Goal: Task Accomplishment & Management: Use online tool/utility

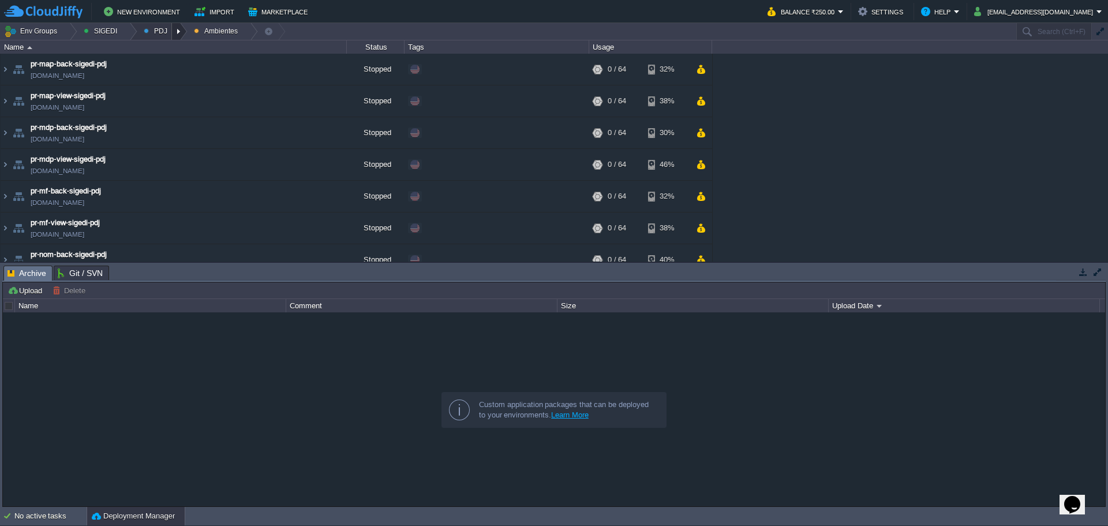
click at [172, 35] on div at bounding box center [180, 31] width 16 height 17
click at [169, 60] on span "Principales" at bounding box center [170, 62] width 37 height 9
click at [200, 173] on td "pr-postgresql-sigedi-pdj [DOMAIN_NAME]" at bounding box center [174, 165] width 346 height 32
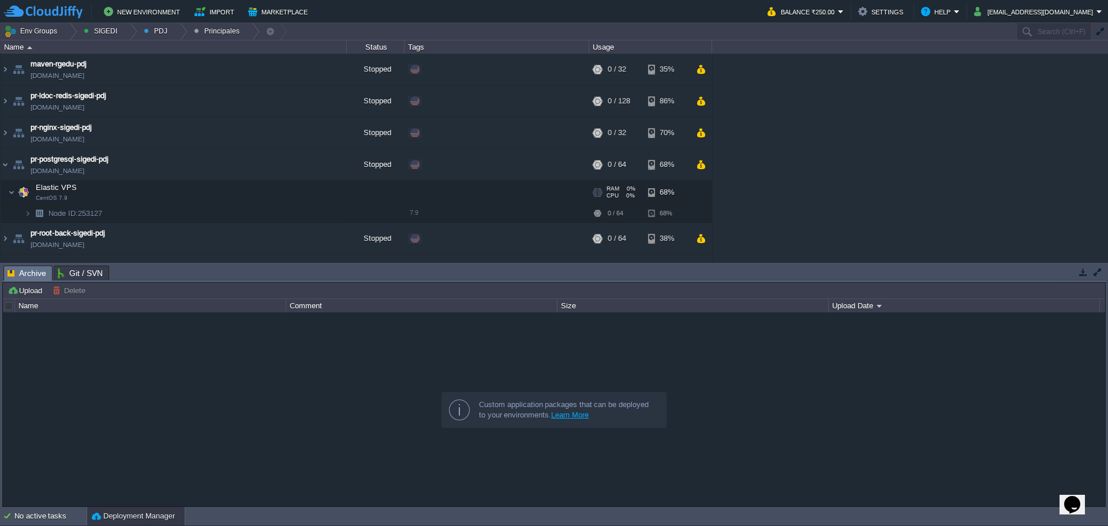
scroll to position [57, 0]
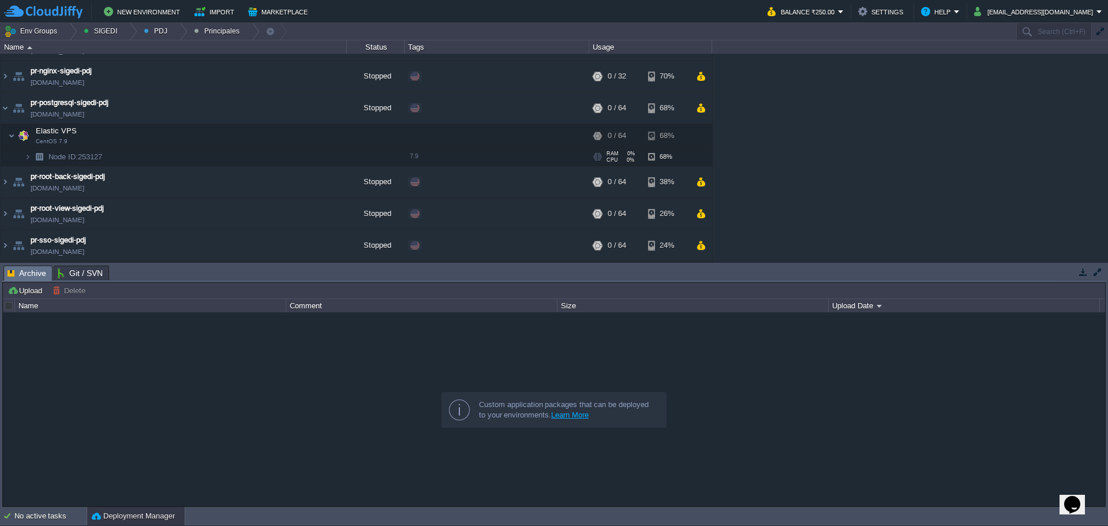
click at [175, 152] on td "Node ID: 253127" at bounding box center [174, 157] width 346 height 18
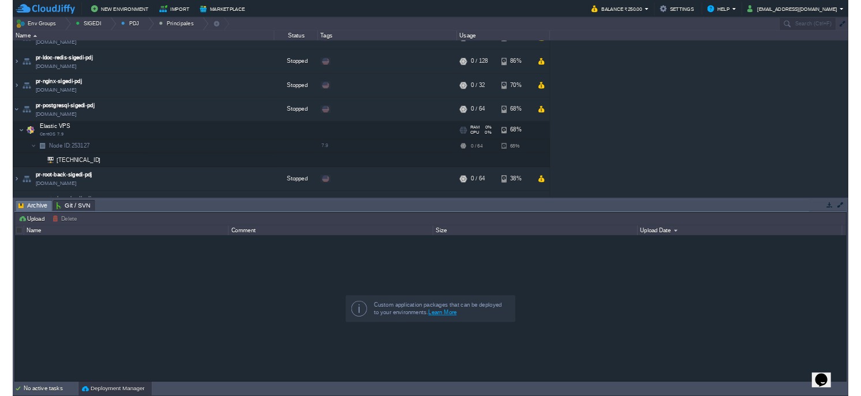
scroll to position [0, 0]
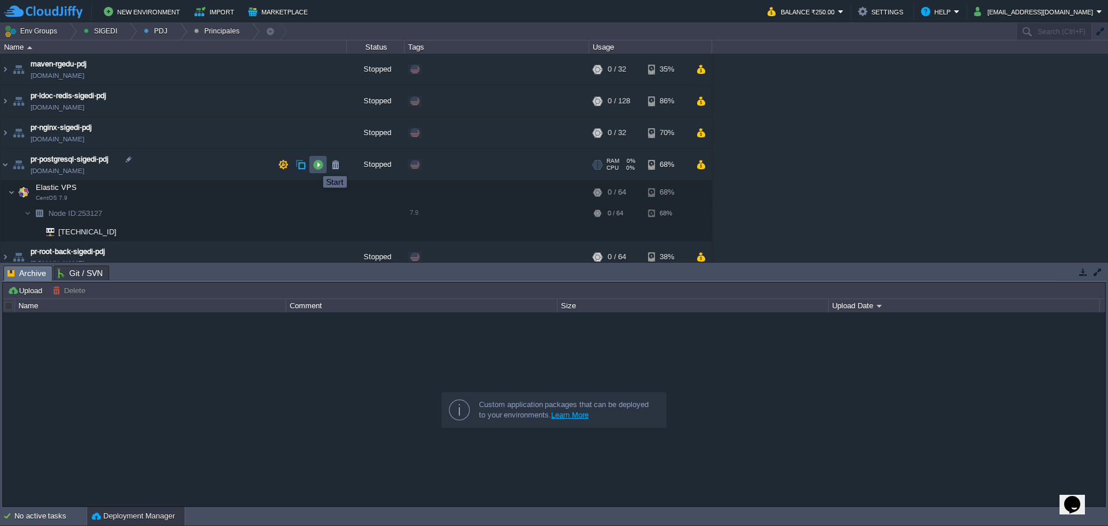
click at [314, 166] on button "button" at bounding box center [318, 164] width 10 height 10
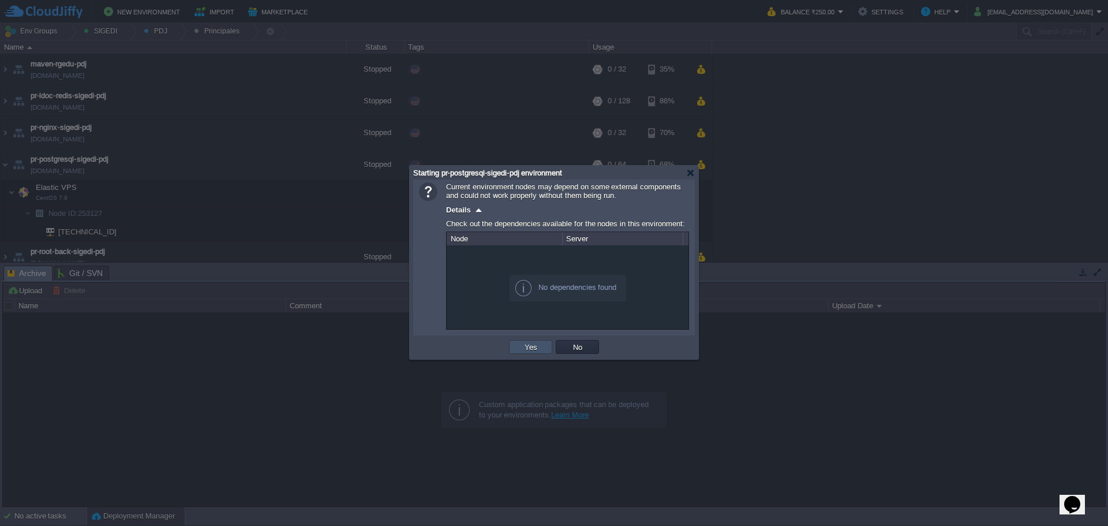
click at [535, 350] on button "Yes" at bounding box center [531, 347] width 20 height 10
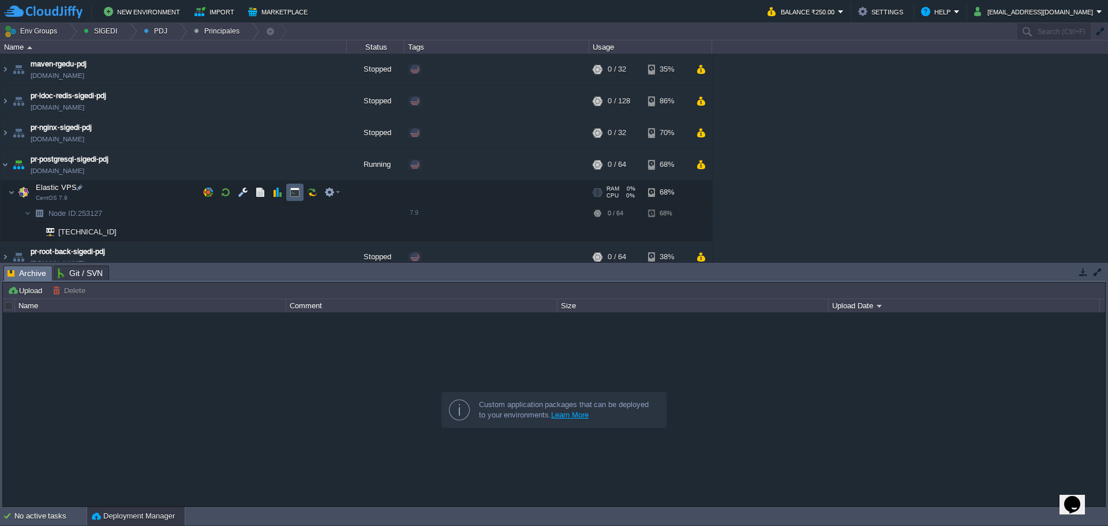
click at [297, 192] on button "button" at bounding box center [295, 192] width 10 height 10
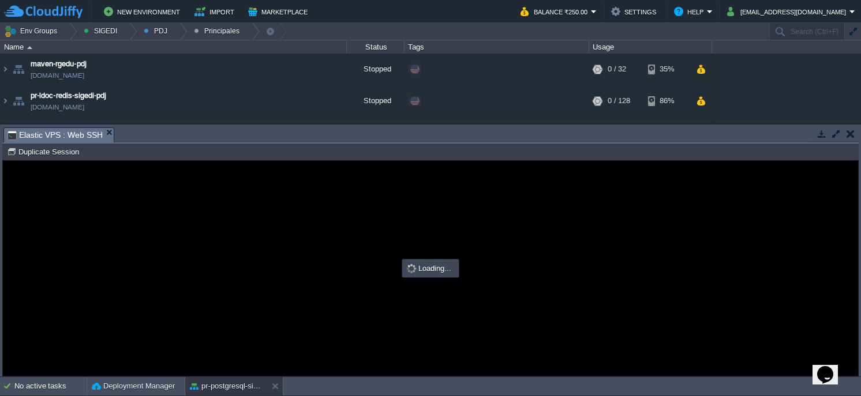
type input "#000000"
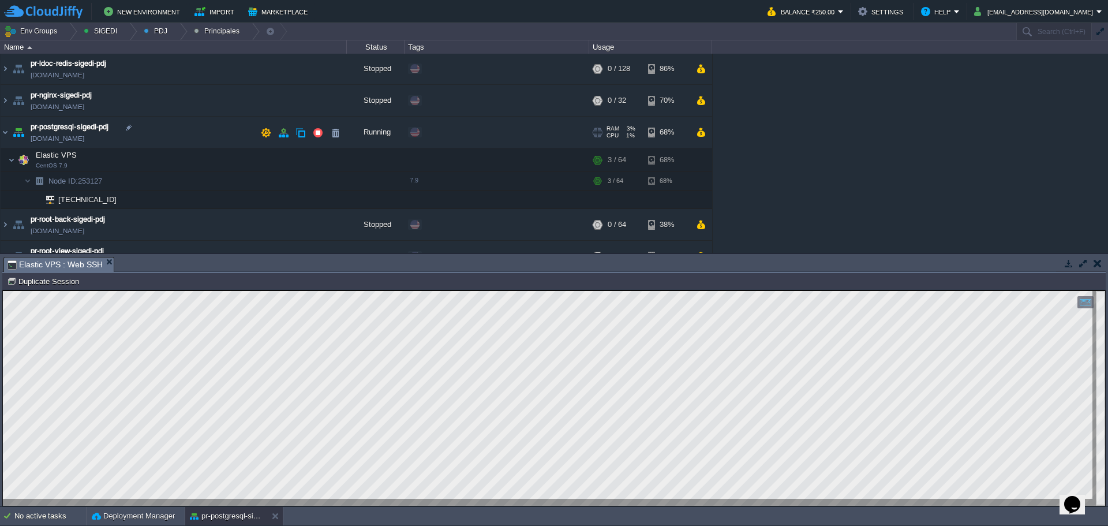
scroll to position [58, 0]
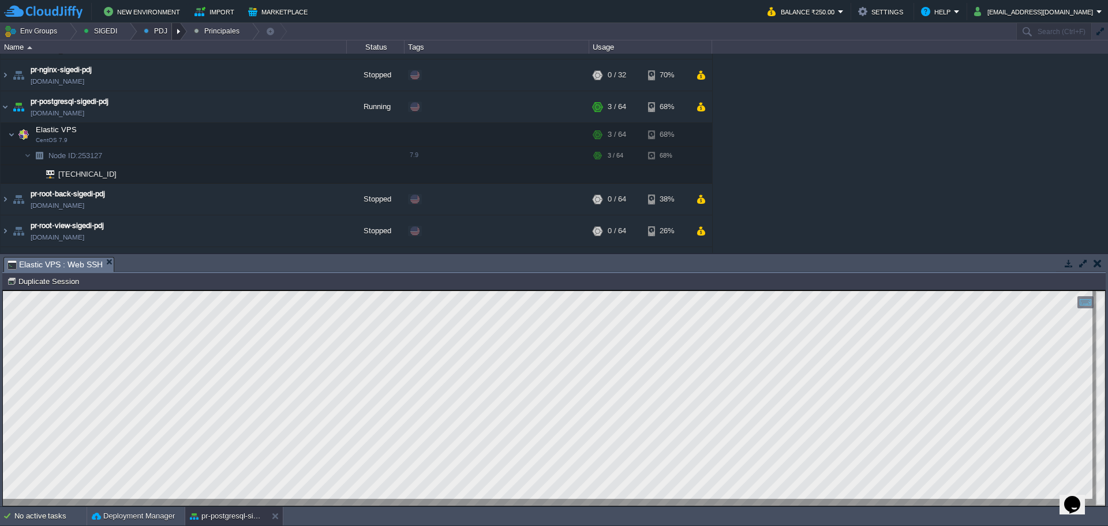
click at [180, 33] on div at bounding box center [180, 31] width 16 height 17
click at [175, 55] on li "Ambientes" at bounding box center [169, 49] width 66 height 14
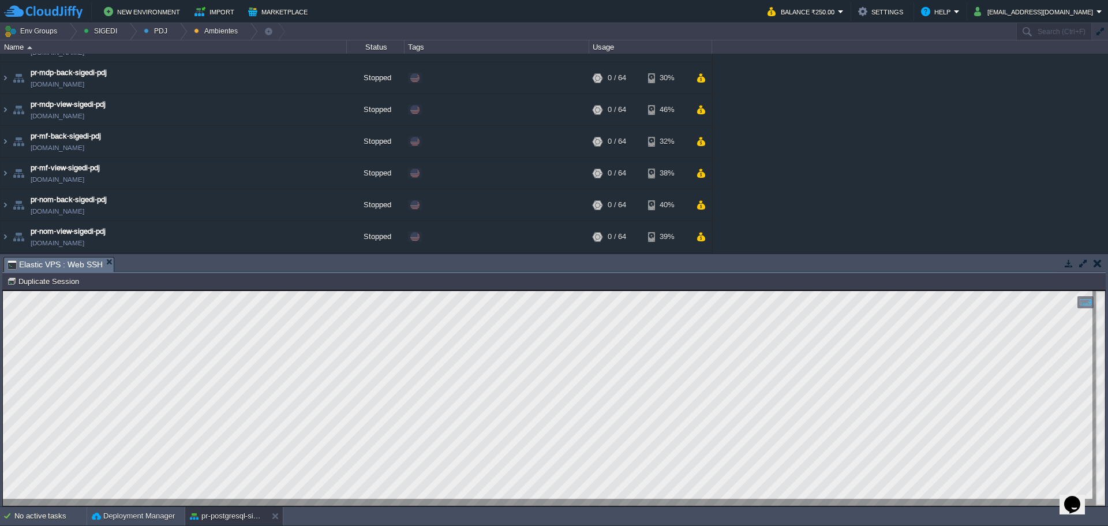
scroll to position [0, 0]
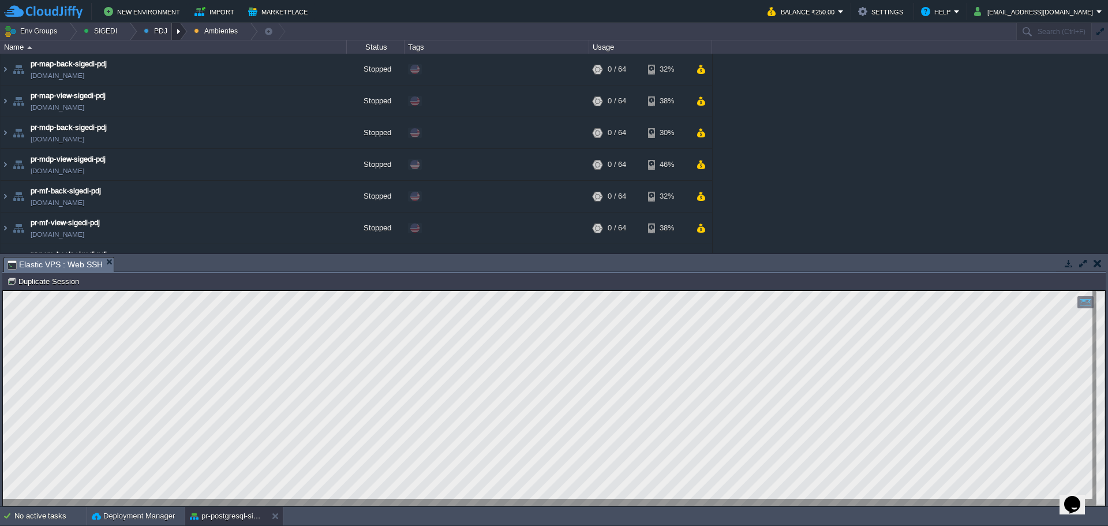
click at [172, 35] on div at bounding box center [180, 31] width 16 height 17
click at [170, 62] on span "Principales" at bounding box center [170, 62] width 37 height 9
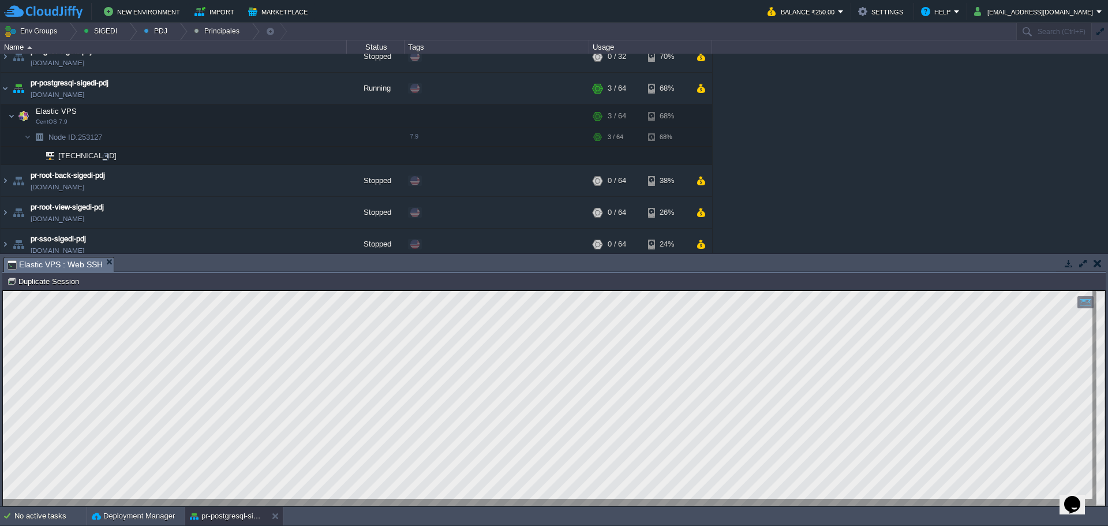
scroll to position [84, 0]
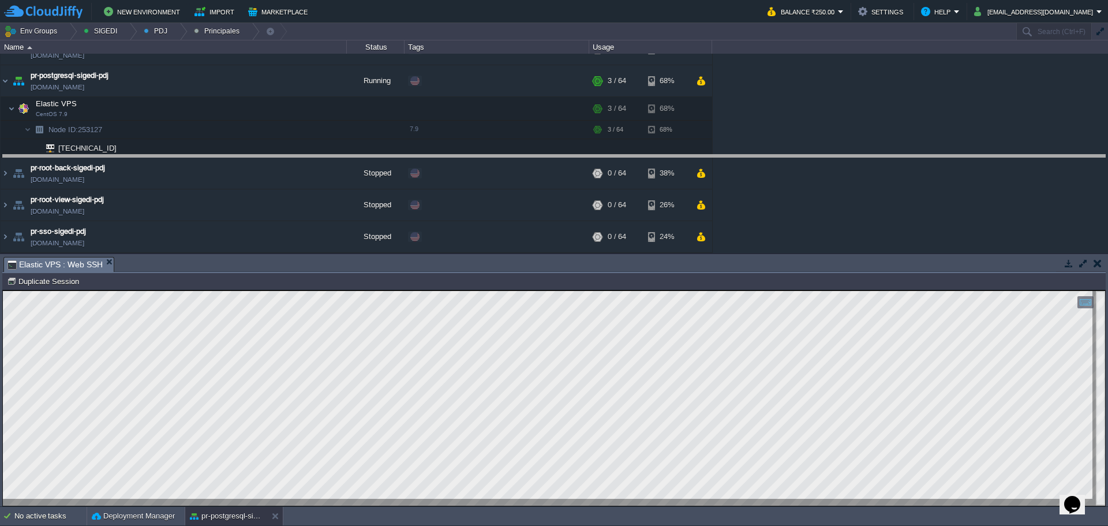
drag, startPoint x: 396, startPoint y: 269, endPoint x: 394, endPoint y: 167, distance: 102.2
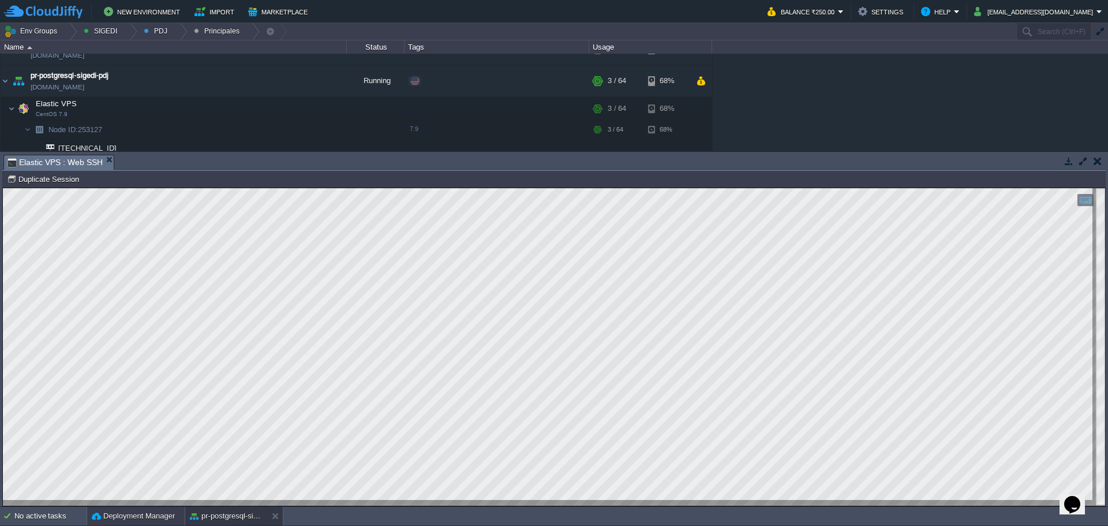
click at [155, 507] on div "Deployment Manager" at bounding box center [136, 516] width 98 height 18
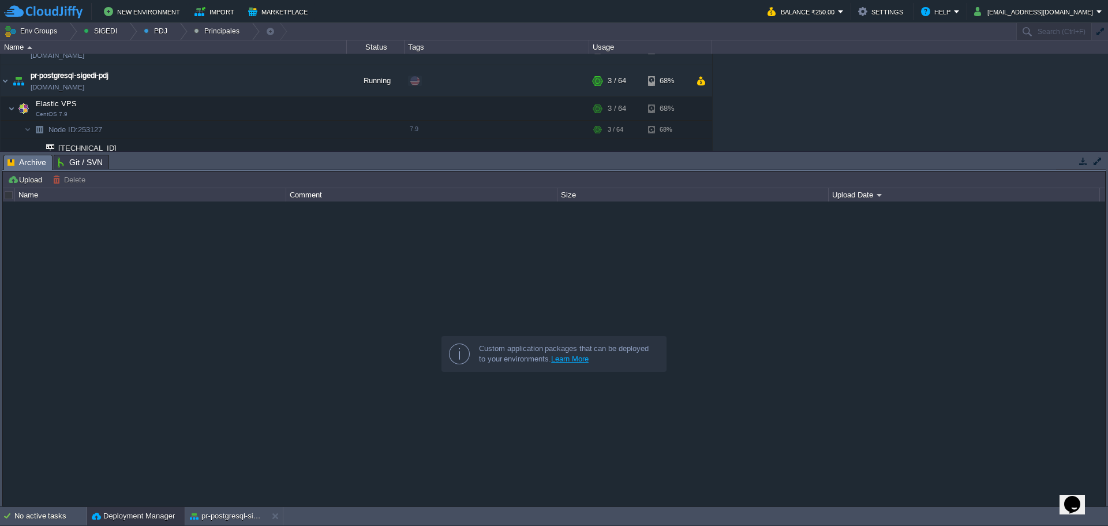
click at [247, 339] on div at bounding box center [554, 353] width 1102 height 304
click at [46, 514] on div "No active tasks" at bounding box center [50, 516] width 72 height 18
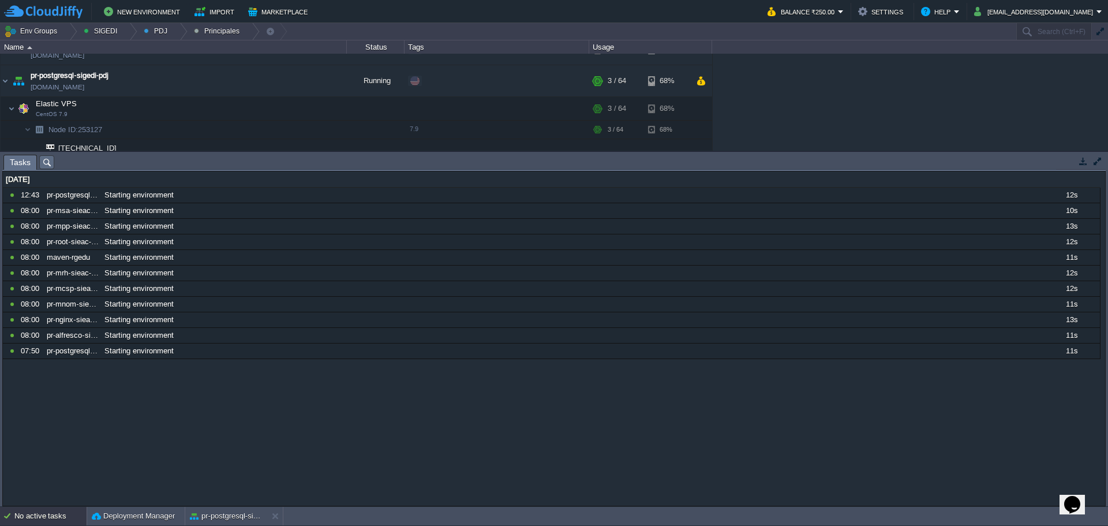
drag, startPoint x: 447, startPoint y: 478, endPoint x: 2, endPoint y: 476, distance: 445.5
click at [194, 438] on div "[DATE] 11163985 12:43 pr-postgresql-sigedi-pdj Starting environment 12s 1760508…" at bounding box center [554, 338] width 1102 height 334
